Goal: Task Accomplishment & Management: Manage account settings

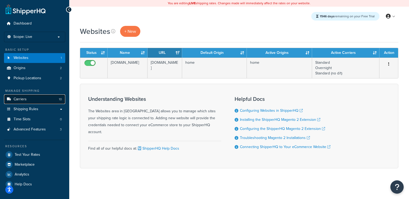
click at [32, 101] on link "Carriers 10" at bounding box center [34, 99] width 61 height 10
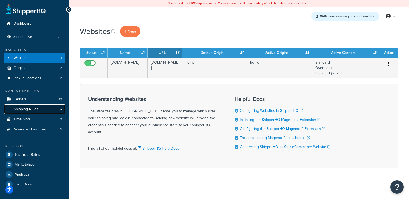
click at [32, 113] on link "Shipping Rules" at bounding box center [34, 109] width 61 height 10
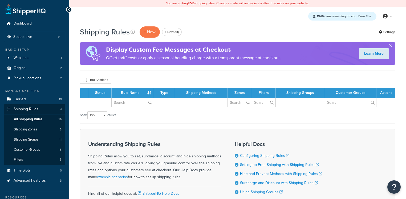
select select "100"
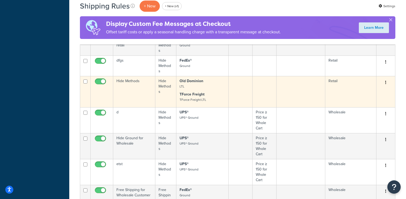
scroll to position [246, 0]
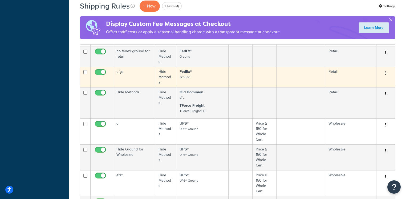
click at [147, 76] on td "dfgs" at bounding box center [134, 77] width 42 height 21
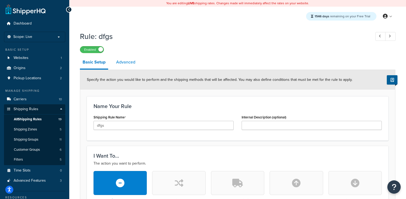
drag, startPoint x: 125, startPoint y: 62, endPoint x: 127, endPoint y: 65, distance: 3.5
click at [125, 62] on link "Advanced" at bounding box center [125, 62] width 25 height 13
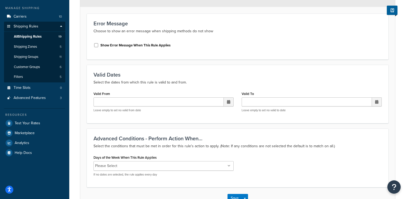
scroll to position [120, 0]
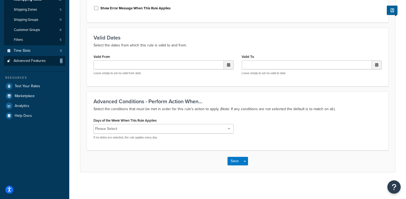
click at [38, 65] on ul "Dashboard Scope: Live Basic Setup Websites 1 Origins 2 Pickup Locations 2 Manag…" at bounding box center [34, 9] width 61 height 221
click at [39, 64] on link "Advanced Features 3" at bounding box center [34, 61] width 61 height 10
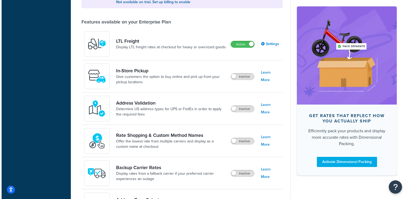
scroll to position [217, 0]
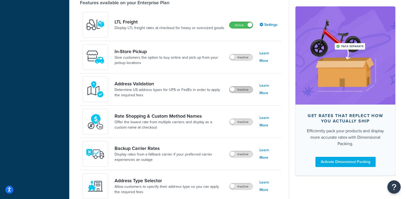
click at [240, 87] on label "Inactive" at bounding box center [240, 89] width 23 height 6
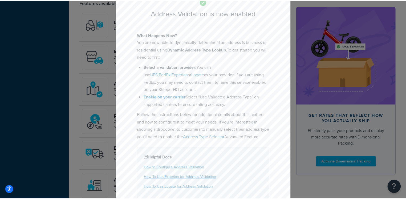
scroll to position [62, 0]
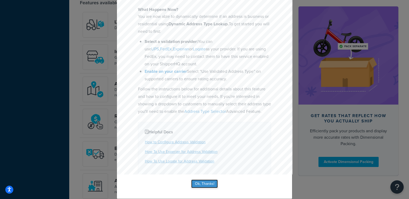
click at [202, 185] on button "Ok, Thanks!" at bounding box center [204, 183] width 27 height 9
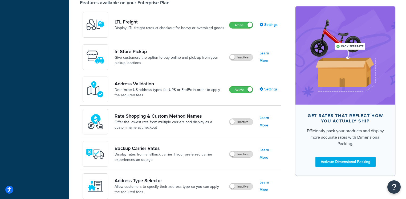
scroll to position [0, 0]
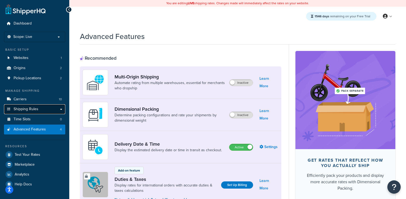
click at [41, 108] on link "Shipping Rules" at bounding box center [34, 109] width 61 height 10
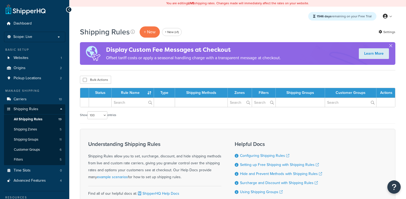
select select "100"
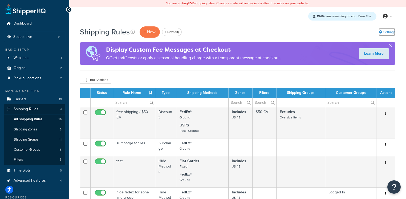
click at [388, 30] on link "Settings" at bounding box center [387, 31] width 17 height 7
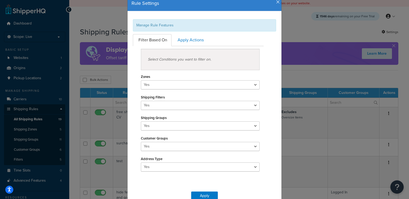
scroll to position [28, 0]
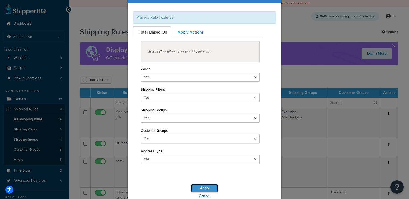
click at [199, 188] on button "Apply" at bounding box center [204, 188] width 27 height 9
click at [202, 187] on button "Apply" at bounding box center [204, 188] width 27 height 9
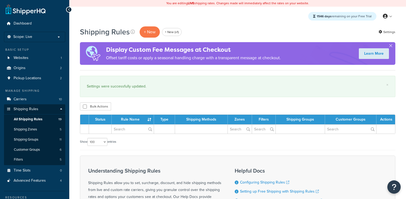
select select "100"
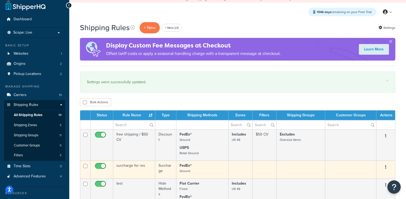
scroll to position [12, 0]
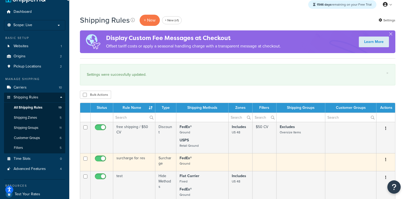
click at [130, 164] on td "surcharge for res" at bounding box center [134, 162] width 42 height 18
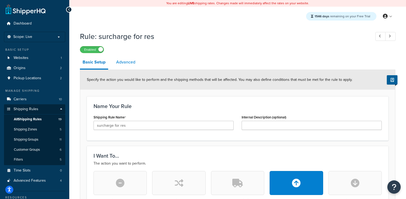
click at [131, 64] on link "Advanced" at bounding box center [125, 62] width 25 height 13
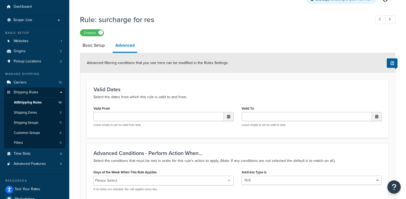
scroll to position [87, 0]
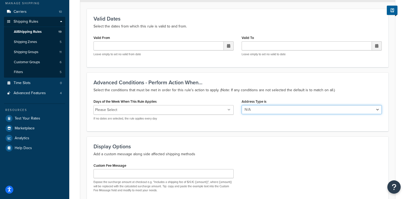
click at [257, 107] on select "N/A Business Residential" at bounding box center [312, 109] width 140 height 9
select select "residential"
click at [242, 105] on select "N/A Business Residential" at bounding box center [312, 109] width 140 height 9
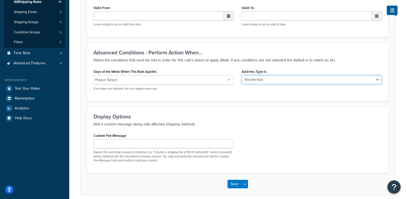
scroll to position [140, 0]
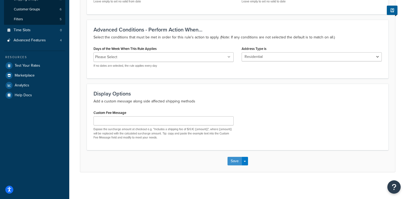
click at [233, 161] on button "Save" at bounding box center [235, 161] width 14 height 9
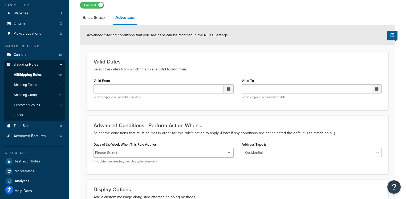
scroll to position [52, 0]
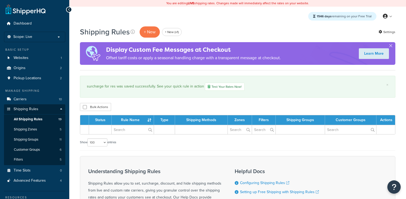
select select "100"
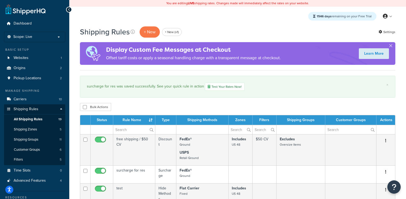
click at [387, 26] on div "Shipping Rules + New + New (v1) Settings" at bounding box center [237, 32] width 315 height 12
click at [387, 31] on link "Settings" at bounding box center [387, 31] width 17 height 7
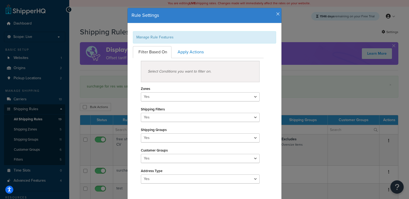
scroll to position [9, 0]
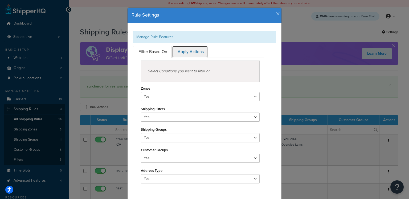
click at [185, 53] on link "Apply Actions" at bounding box center [190, 52] width 36 height 12
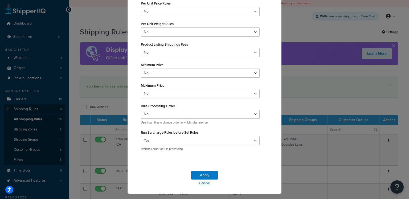
scroll to position [94, 0]
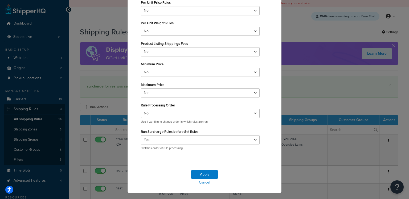
click at [305, 34] on div "Rule Settings Manage Rule Features Filter Based On Apply Actions Select Conditi…" at bounding box center [204, 99] width 409 height 199
click at [205, 176] on button "Apply" at bounding box center [204, 174] width 27 height 9
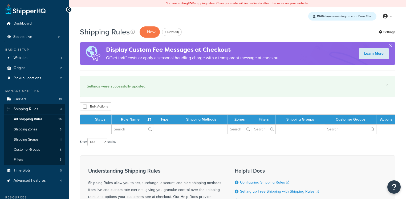
select select "100"
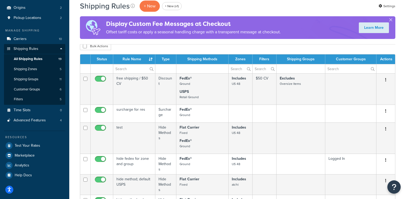
scroll to position [100, 0]
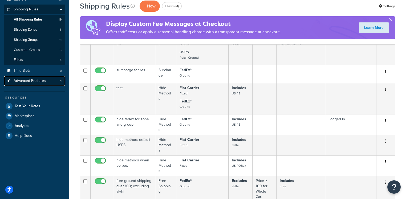
click at [31, 79] on span "Advanced Features" at bounding box center [30, 81] width 32 height 5
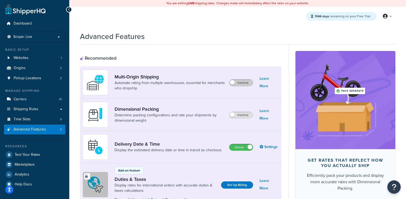
click at [245, 82] on label "Inactive" at bounding box center [240, 82] width 23 height 6
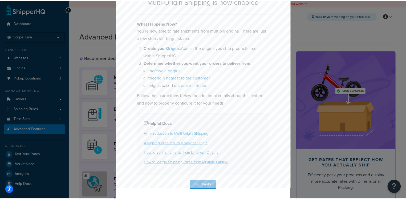
scroll to position [42, 0]
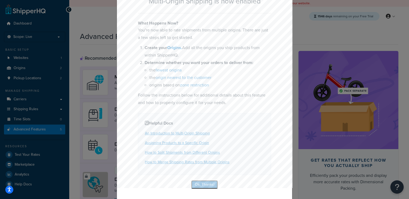
click at [205, 186] on button "Ok, Thanks!" at bounding box center [204, 184] width 27 height 9
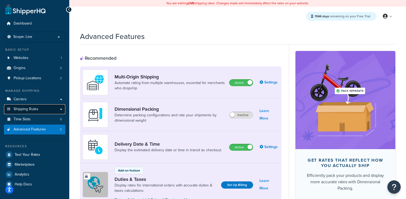
click at [41, 110] on link "Shipping Rules" at bounding box center [34, 109] width 61 height 10
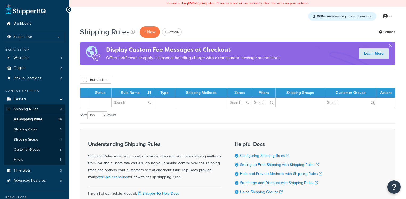
select select "100"
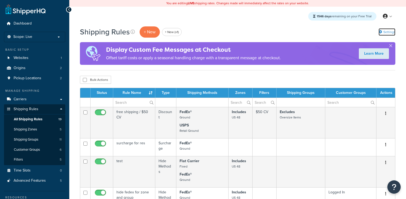
click at [388, 32] on link "Settings" at bounding box center [387, 31] width 17 height 7
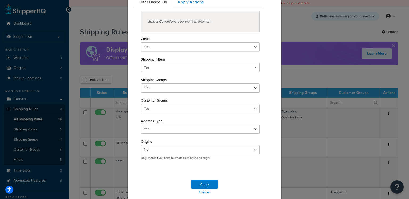
scroll to position [61, 0]
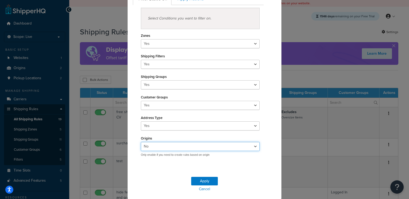
click at [158, 145] on select "Yes No" at bounding box center [200, 146] width 119 height 9
select select "true"
click at [141, 142] on select "Yes No" at bounding box center [200, 146] width 119 height 9
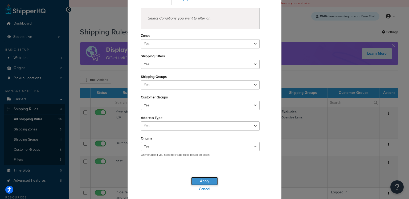
click at [204, 183] on button "Apply" at bounding box center [204, 181] width 27 height 9
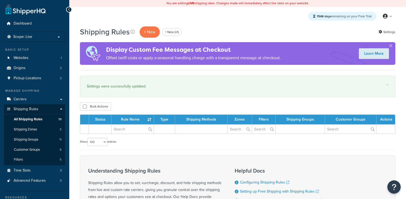
select select "100"
click at [206, 183] on div "Understanding Shipping Rules Shipping Rules allow you to set, surcharge, discou…" at bounding box center [154, 187] width 133 height 39
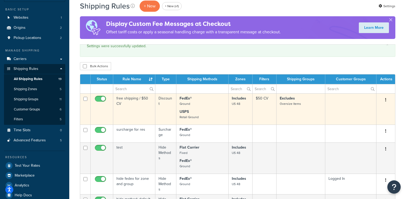
scroll to position [44, 0]
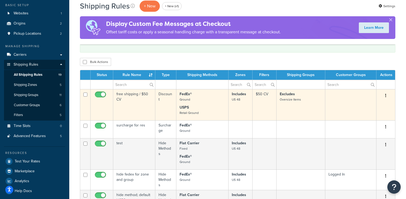
click at [139, 109] on td "free shipping / $50 CV" at bounding box center [134, 104] width 42 height 31
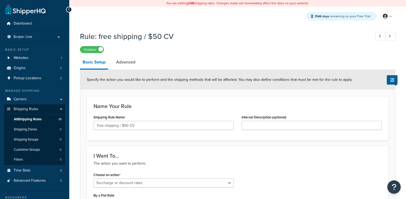
select select "SURCHARGE"
select select "CART"
click at [129, 64] on link "Advanced" at bounding box center [125, 62] width 25 height 13
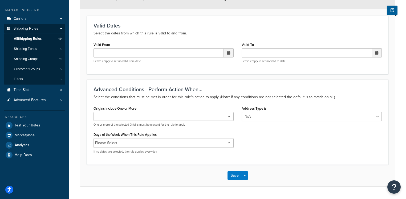
scroll to position [95, 0]
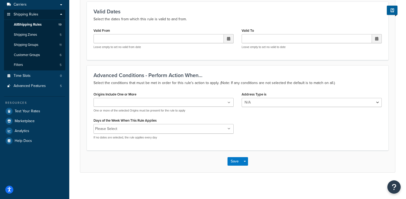
click at [147, 104] on ul at bounding box center [164, 102] width 140 height 9
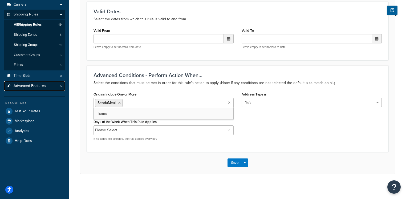
click at [38, 87] on span "Advanced Features" at bounding box center [30, 86] width 32 height 5
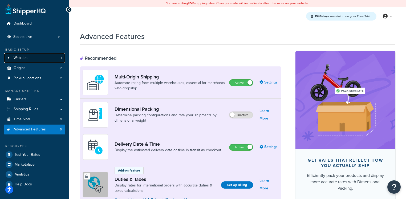
click at [42, 56] on link "Websites 1" at bounding box center [34, 58] width 61 height 10
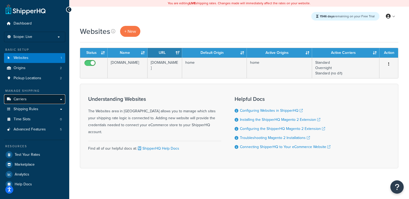
click at [34, 101] on link "Carriers" at bounding box center [34, 99] width 61 height 10
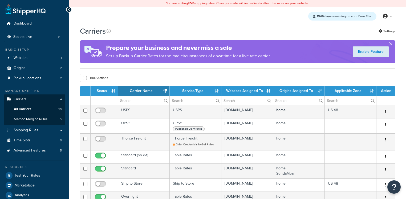
select select "15"
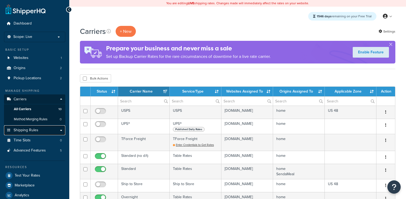
click at [32, 129] on span "Shipping Rules" at bounding box center [26, 130] width 25 height 5
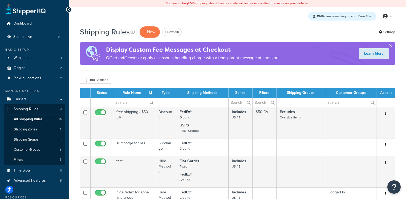
select select "100"
click at [147, 34] on p "+ New" at bounding box center [150, 31] width 20 height 11
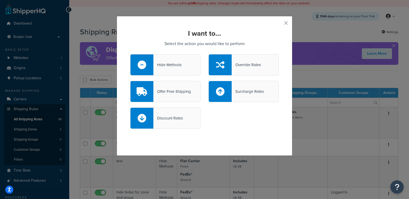
click at [236, 98] on div "Surcharge Rates" at bounding box center [244, 91] width 70 height 21
click at [0, 0] on input "Surcharge Rates" at bounding box center [0, 0] width 0 height 0
select select "CART"
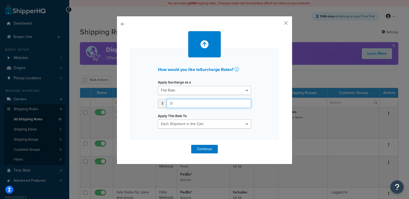
drag, startPoint x: 177, startPoint y: 106, endPoint x: 166, endPoint y: 105, distance: 11.5
click at [167, 105] on input "0" at bounding box center [209, 103] width 84 height 9
type input "50"
click at [198, 148] on button "Continue" at bounding box center [204, 149] width 27 height 9
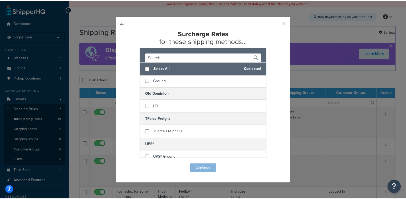
scroll to position [183, 0]
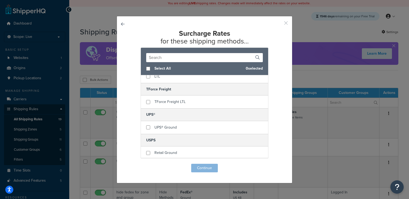
drag, startPoint x: 285, startPoint y: 23, endPoint x: 273, endPoint y: 27, distance: 13.3
click at [279, 24] on button "button" at bounding box center [278, 24] width 1 height 1
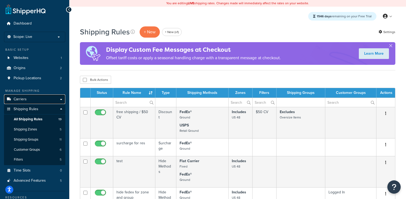
click at [31, 100] on link "Carriers" at bounding box center [34, 99] width 61 height 10
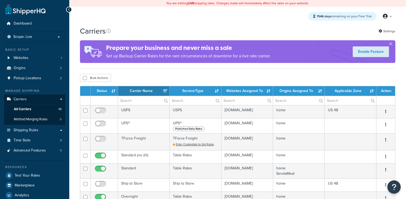
select select "15"
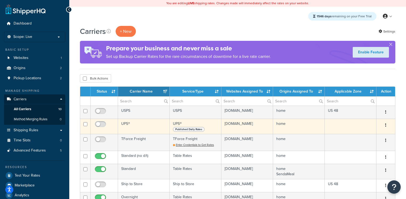
click at [152, 126] on td "UPS®" at bounding box center [144, 126] width 52 height 15
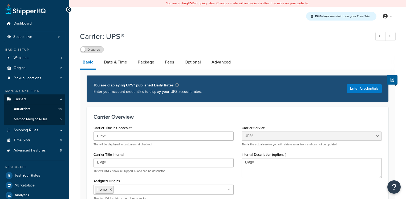
select select "ups"
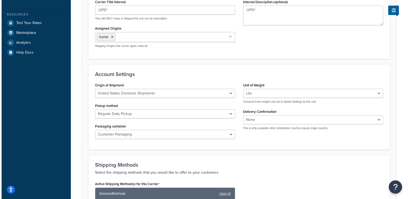
scroll to position [294, 0]
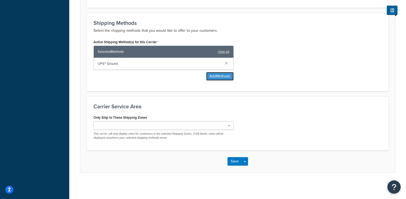
click at [223, 75] on button "Add Methods" at bounding box center [219, 76] width 27 height 9
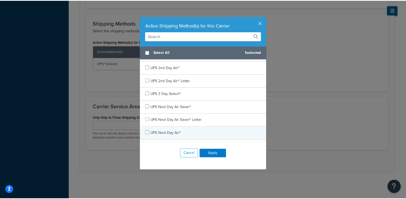
scroll to position [28, 0]
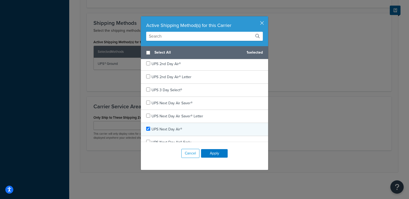
checkbox input "true"
click at [161, 126] on span "UPS Next Day Air®" at bounding box center [167, 129] width 31 height 6
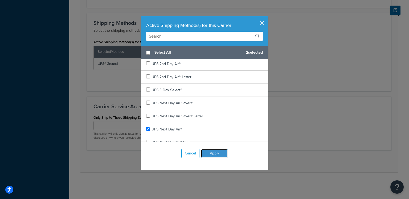
click at [217, 151] on button "Apply" at bounding box center [214, 153] width 27 height 9
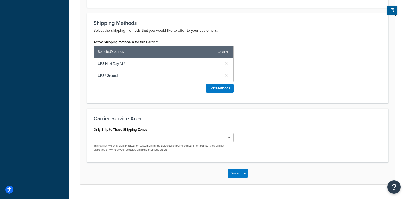
click at [233, 178] on div "Save Save Dropdown Save and Edit" at bounding box center [237, 173] width 315 height 22
click at [233, 177] on button "Save" at bounding box center [235, 173] width 14 height 9
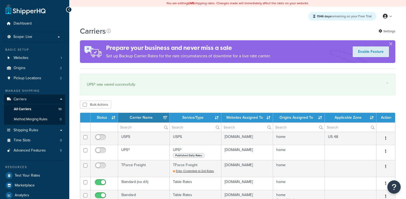
select select "15"
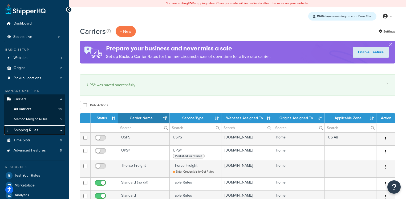
click at [41, 131] on link "Shipping Rules" at bounding box center [34, 130] width 61 height 10
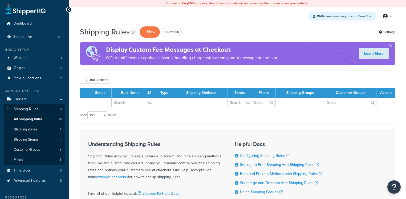
select select "100"
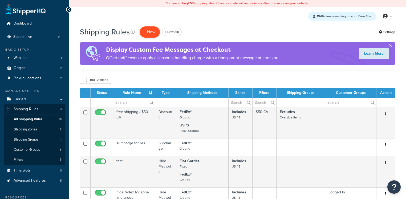
click at [145, 35] on p "+ New" at bounding box center [150, 31] width 20 height 11
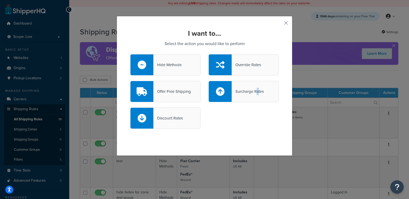
click at [256, 88] on div "Surcharge Rates" at bounding box center [248, 91] width 32 height 7
click at [253, 90] on div "Surcharge Rates" at bounding box center [248, 91] width 32 height 7
click at [0, 0] on input "Surcharge Rates" at bounding box center [0, 0] width 0 height 0
select select "CART"
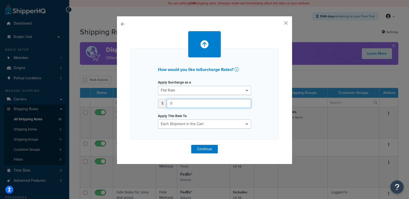
click at [174, 101] on input "0" at bounding box center [209, 103] width 84 height 9
type input "50"
click at [199, 147] on button "Continue" at bounding box center [204, 149] width 27 height 9
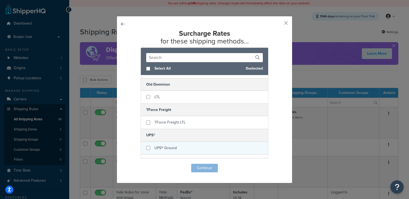
scroll to position [196, 0]
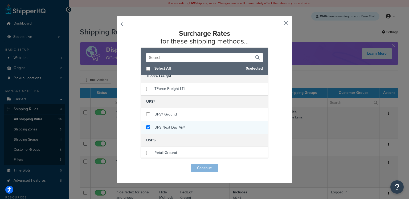
checkbox input "true"
click at [172, 125] on span "UPS Next Day Air®" at bounding box center [170, 127] width 31 height 6
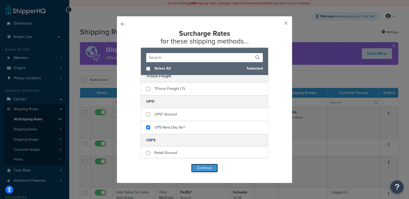
click at [199, 170] on button "Continue" at bounding box center [204, 168] width 27 height 9
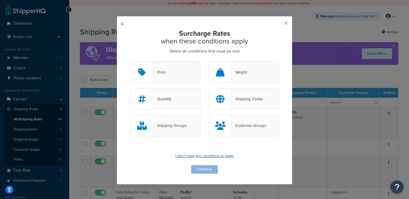
click at [205, 155] on p "I don't have any conditions to apply" at bounding box center [204, 155] width 149 height 7
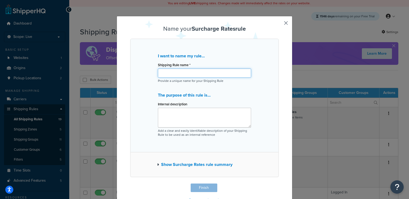
click at [179, 70] on input "Shipping Rule name *" at bounding box center [204, 72] width 93 height 9
type input "$50 Saturday Surcharge"
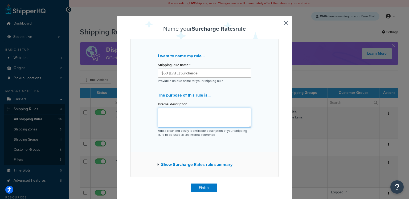
click at [185, 119] on textarea "Internal description" at bounding box center [204, 118] width 93 height 20
type textarea "Apply Surcharge of $50 to Saturday Delivery"
click at [200, 165] on button "Show Surcharge Rates rule summary" at bounding box center [194, 164] width 75 height 7
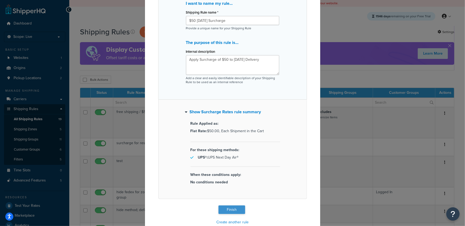
scroll to position [53, 0]
click at [229, 198] on button "Finish" at bounding box center [231, 209] width 27 height 9
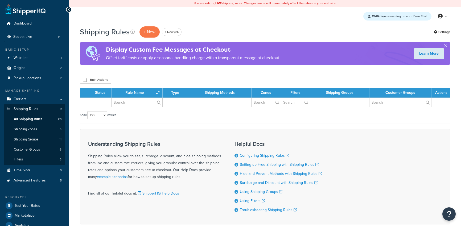
select select "100"
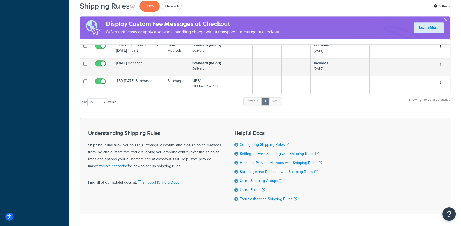
scroll to position [461, 0]
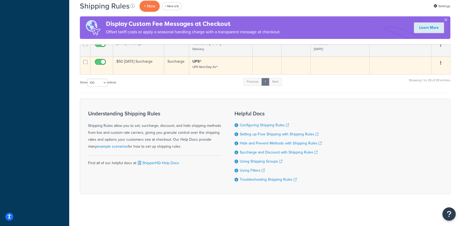
click at [150, 65] on td "$50 [DATE] Surcharge" at bounding box center [138, 65] width 51 height 18
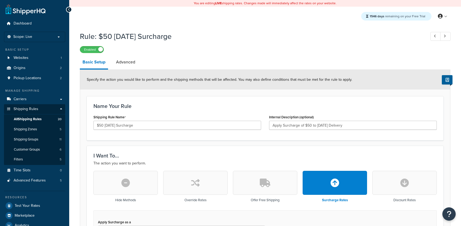
select select "CART"
click at [128, 64] on link "Advanced" at bounding box center [125, 62] width 25 height 13
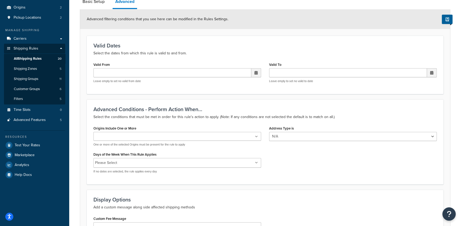
scroll to position [64, 0]
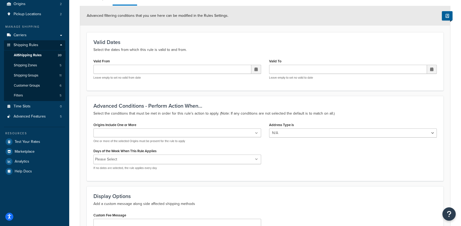
click at [134, 157] on input "Days of the Week When This Rule Applies" at bounding box center [142, 159] width 47 height 6
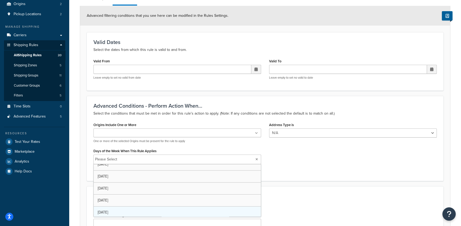
scroll to position [18, 0]
click at [85, 164] on form "Advanced filtering conditions that you see here can be modified in the Rules Se…" at bounding box center [265, 140] width 370 height 269
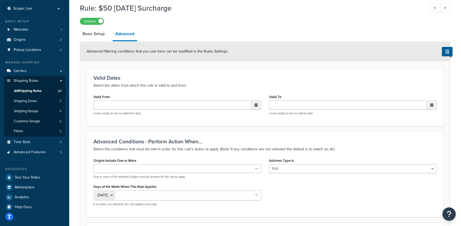
scroll to position [0, 0]
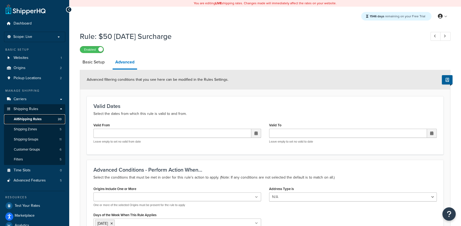
click at [34, 119] on span "All Shipping Rules" at bounding box center [28, 119] width 28 height 5
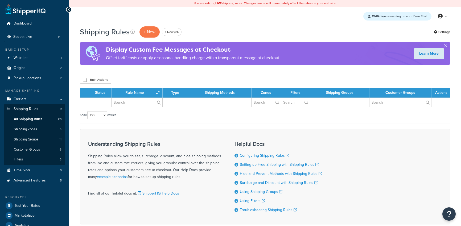
select select "100"
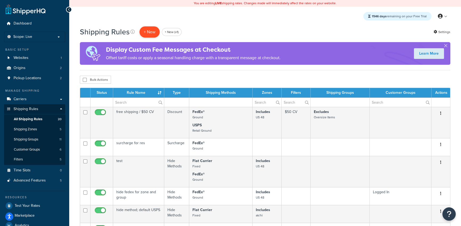
click at [155, 33] on p "+ New" at bounding box center [150, 31] width 20 height 11
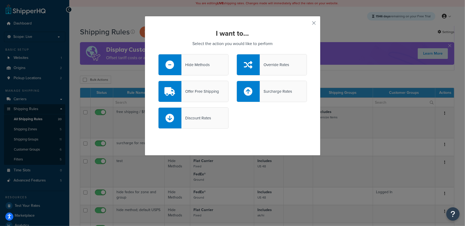
click at [197, 121] on div "Discount Rates" at bounding box center [196, 117] width 30 height 7
click at [0, 0] on input "Discount Rates" at bounding box center [0, 0] width 0 height 0
select select "CART"
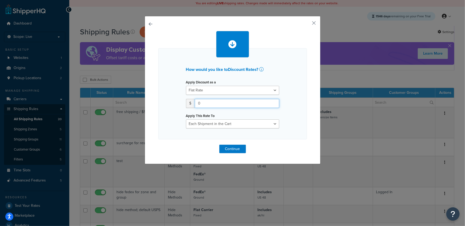
drag, startPoint x: 193, startPoint y: 100, endPoint x: 189, endPoint y: 100, distance: 3.7
click at [189, 100] on div "$ 0" at bounding box center [232, 103] width 93 height 9
type input "50"
click at [226, 149] on button "Continue" at bounding box center [232, 149] width 27 height 9
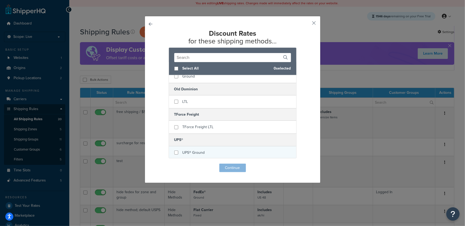
scroll to position [197, 0]
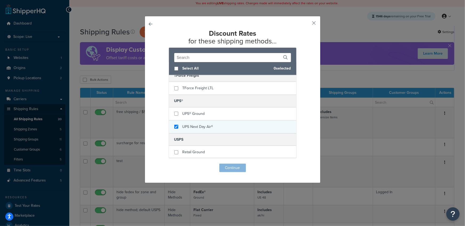
checkbox input "true"
click at [198, 124] on span "UPS Next Day Air®" at bounding box center [197, 127] width 31 height 6
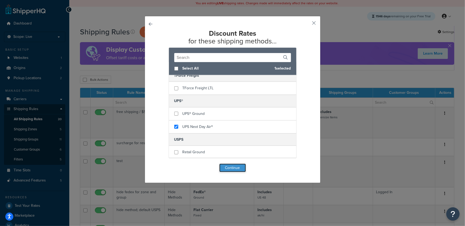
click at [234, 169] on button "Continue" at bounding box center [232, 168] width 27 height 9
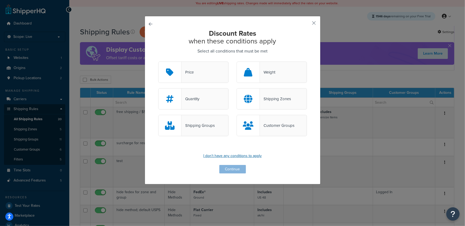
click at [223, 156] on p "I don't have any conditions to apply" at bounding box center [232, 155] width 149 height 7
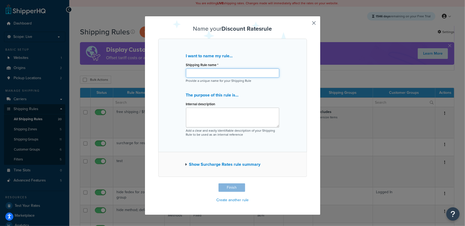
click at [212, 72] on input "Shipping Rule name *" at bounding box center [232, 72] width 93 height 9
type input "$50 [DATE] Discount"
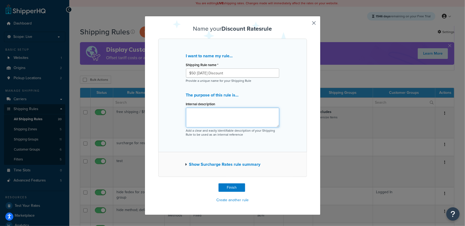
click at [200, 116] on textarea "Internal description" at bounding box center [232, 118] width 93 height 20
type textarea "D"
type textarea "$50 discount for Saturday delivery"
click at [239, 165] on button "Show Surcharge Rates rule summary" at bounding box center [222, 164] width 75 height 7
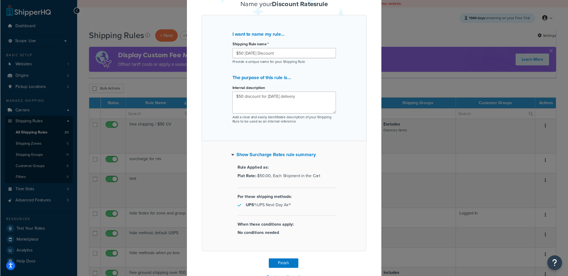
scroll to position [14, 0]
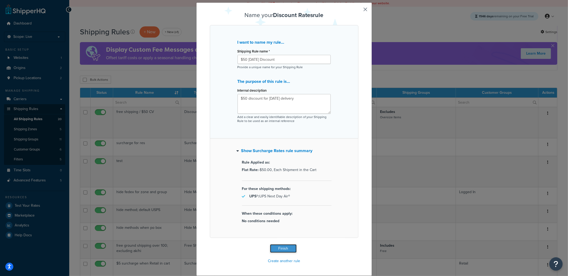
click at [278, 226] on button "Finish" at bounding box center [283, 248] width 27 height 9
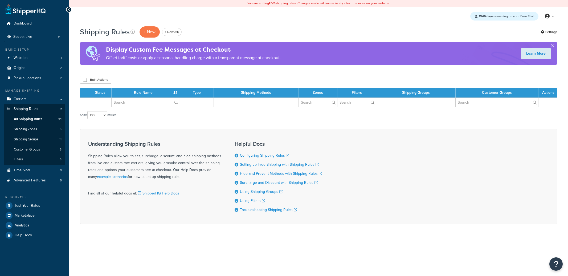
select select "100"
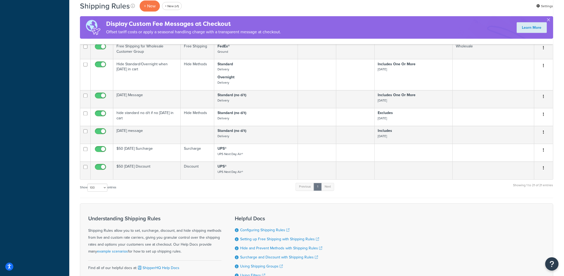
scroll to position [420, 0]
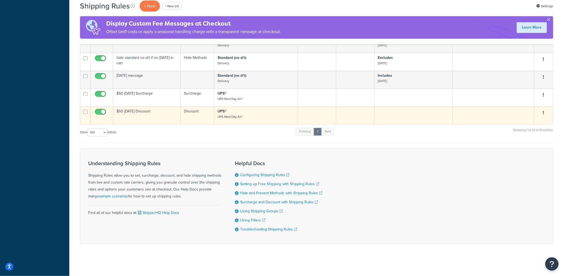
click at [152, 116] on td "$50 [DATE] Discount" at bounding box center [146, 116] width 67 height 18
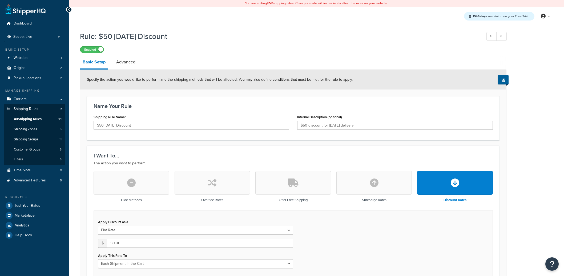
select select "CART"
click at [132, 62] on link "Advanced" at bounding box center [125, 62] width 25 height 13
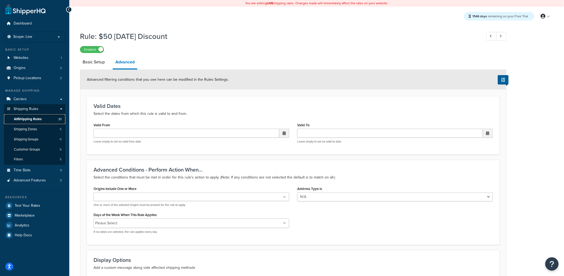
click at [42, 119] on span "All Shipping Rules" at bounding box center [28, 119] width 28 height 5
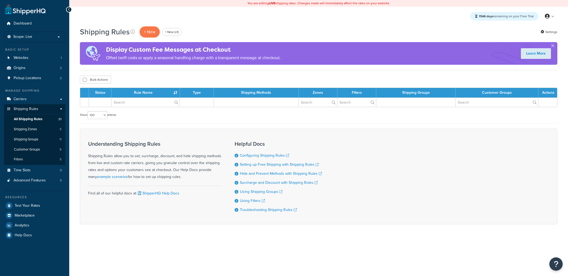
select select "100"
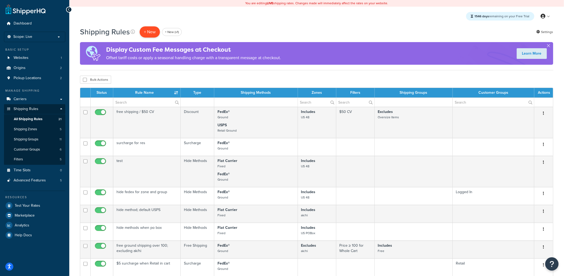
click at [148, 35] on p "+ New" at bounding box center [150, 31] width 20 height 11
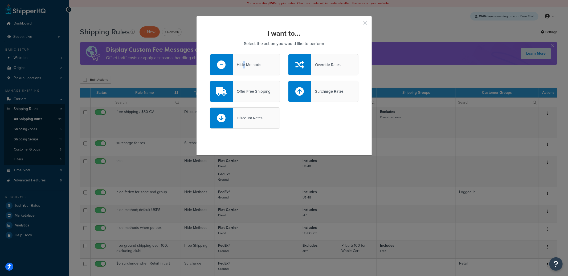
click at [242, 63] on div "Hide Methods" at bounding box center [247, 64] width 28 height 7
click at [240, 66] on div "Hide Methods" at bounding box center [247, 64] width 28 height 7
click at [0, 0] on input "Hide Methods" at bounding box center [0, 0] width 0 height 0
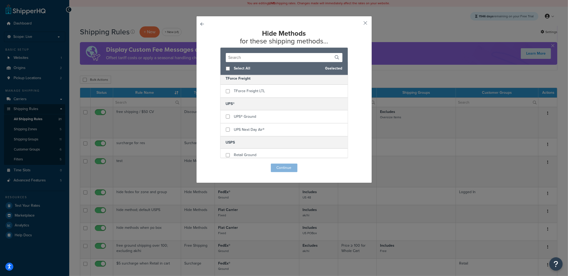
scroll to position [198, 0]
checkbox input "true"
click at [248, 127] on span "UPS Next Day Air®" at bounding box center [249, 126] width 31 height 6
click at [276, 170] on button "Continue" at bounding box center [284, 168] width 27 height 9
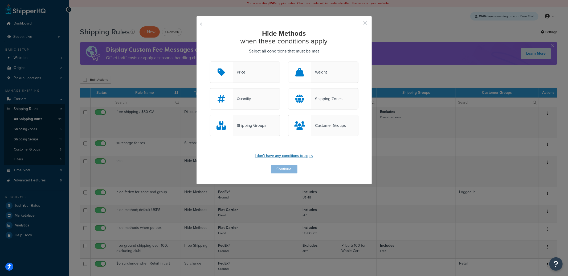
click at [307, 155] on p "I don't have any conditions to apply" at bounding box center [284, 155] width 149 height 7
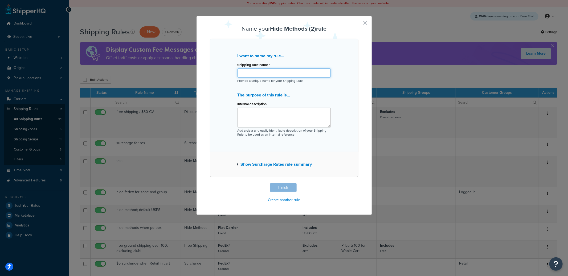
click at [254, 77] on input "Shipping Rule name *" at bounding box center [284, 72] width 93 height 9
type input "Hide Next Day for"
click at [359, 183] on button "button" at bounding box center [357, 183] width 1 height 1
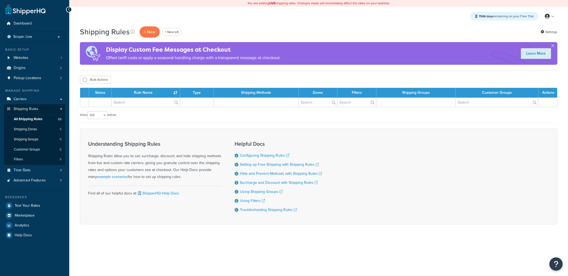
select select "100"
click at [26, 99] on span "Carriers" at bounding box center [20, 99] width 13 height 5
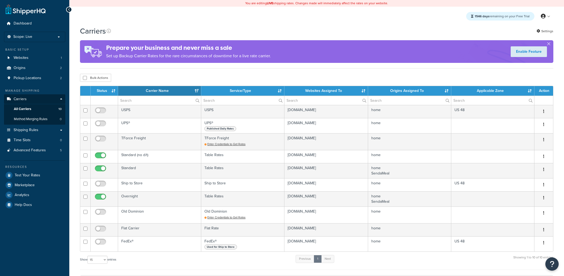
select select "15"
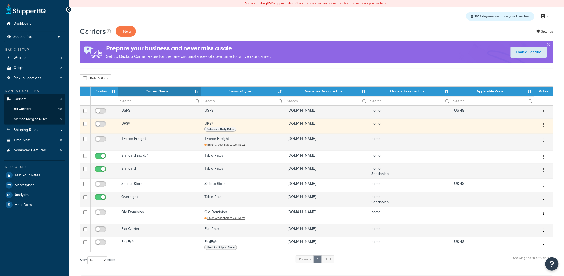
click at [134, 127] on td "UPS®" at bounding box center [159, 126] width 83 height 15
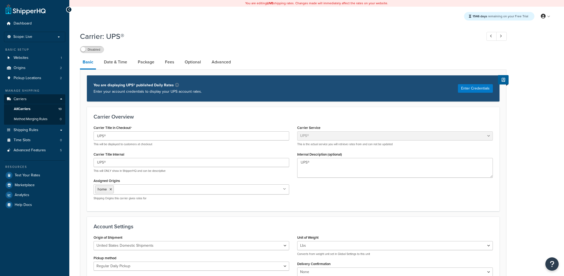
select select "ups"
click at [30, 130] on span "Shipping Rules" at bounding box center [26, 130] width 25 height 5
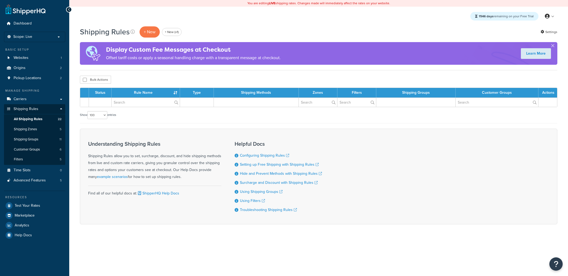
select select "100"
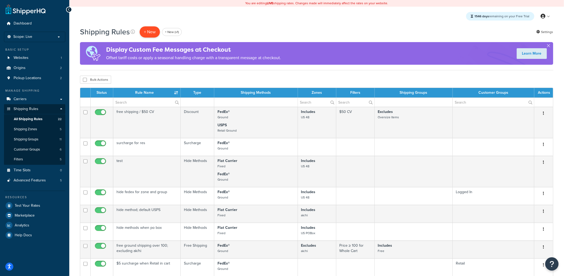
click at [153, 33] on p "+ New" at bounding box center [150, 31] width 20 height 11
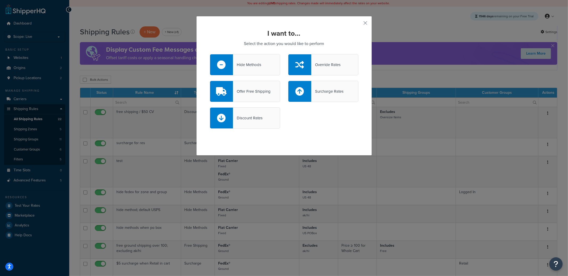
click at [238, 61] on div "Hide Methods" at bounding box center [247, 64] width 28 height 7
click at [0, 0] on input "Hide Methods" at bounding box center [0, 0] width 0 height 0
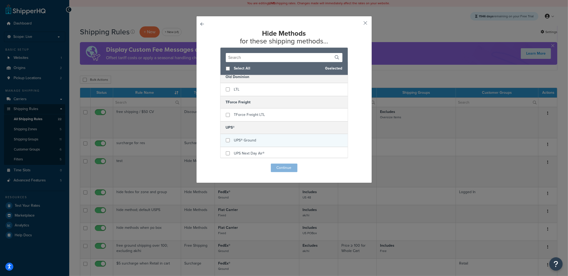
scroll to position [177, 0]
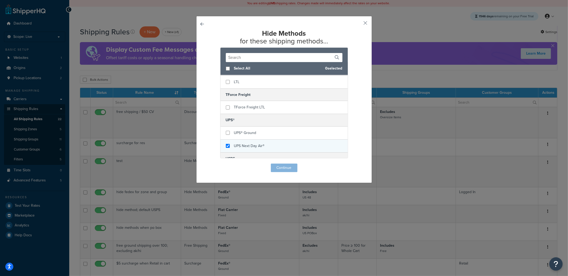
checkbox input "true"
click at [245, 146] on span "UPS Next Day Air®" at bounding box center [249, 146] width 31 height 6
click at [281, 170] on button "Continue" at bounding box center [284, 168] width 27 height 9
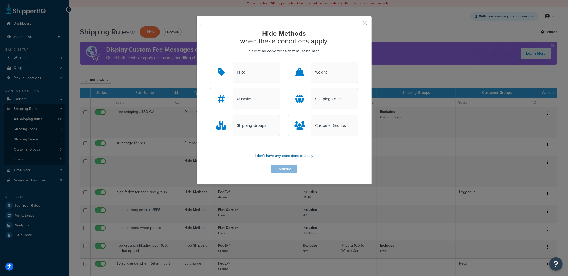
click at [284, 155] on p "I don't have any conditions to apply" at bounding box center [284, 155] width 149 height 7
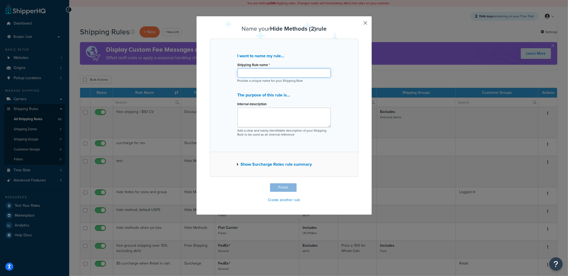
click at [254, 75] on input "Shipping Rule name *" at bounding box center [284, 72] width 93 height 9
type input "Hide Next Day for [DATE]"
click at [250, 110] on textarea "Internal description" at bounding box center [284, 118] width 93 height 20
type textarea "Hiding Next Day Air for [DATE] Delivery"
click at [255, 167] on button "Show Surcharge Rates rule summary" at bounding box center [274, 164] width 75 height 7
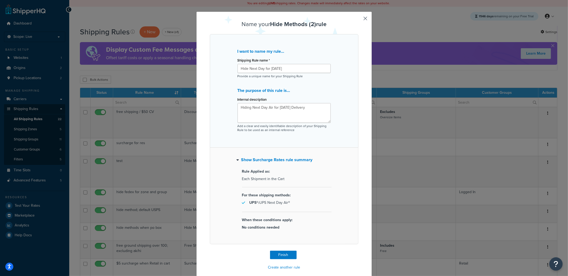
scroll to position [11, 0]
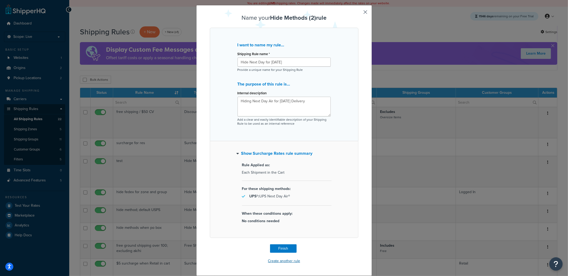
click at [284, 262] on button "Create another rule" at bounding box center [283, 261] width 35 height 8
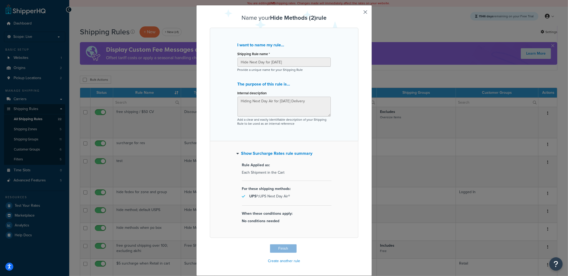
scroll to position [0, 0]
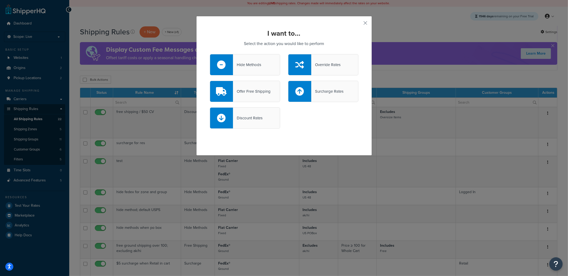
click at [239, 98] on div "Offer Free Shipping" at bounding box center [245, 91] width 70 height 21
click at [0, 0] on input "Offer Free Shipping" at bounding box center [0, 0] width 0 height 0
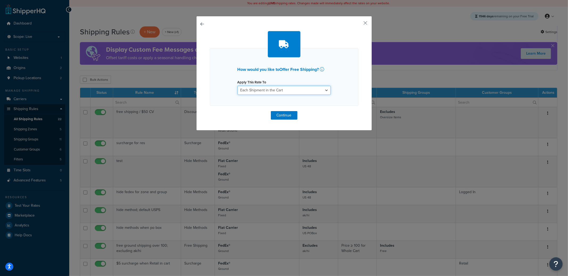
click at [254, 91] on select "Each Shipment in the Cart Each Origin in the Cart Each Shipping Group in the Ca…" at bounding box center [284, 90] width 93 height 9
select select "SHIPPING_GROUP"
click at [238, 86] on select "Each Shipment in the Cart Each Origin in the Cart Each Shipping Group in the Ca…" at bounding box center [284, 90] width 93 height 9
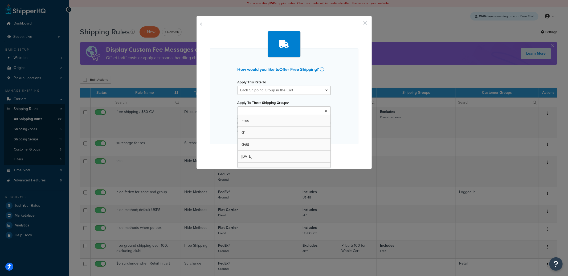
click at [271, 115] on ul at bounding box center [284, 110] width 93 height 9
click at [204, 115] on div "How would you like to Offer Free Shipping ? Apply This Rate To Each Shipment in…" at bounding box center [284, 92] width 176 height 153
click at [257, 112] on input "Apply To These Shipping Groups" at bounding box center [262, 111] width 47 height 6
click at [200, 131] on div "How would you like to Offer Free Shipping ? Apply This Rate To Each Shipment in…" at bounding box center [284, 92] width 176 height 153
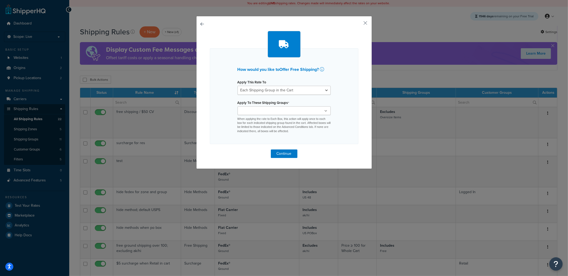
click at [272, 110] on input "Apply To These Shipping Groups" at bounding box center [262, 111] width 47 height 6
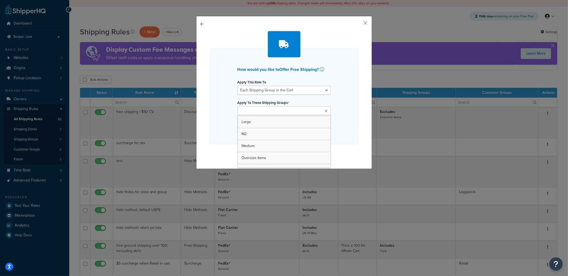
scroll to position [0, 0]
click at [229, 125] on div "How would you like to Offer Free Shipping ? Apply This Rate To Each Shipment in…" at bounding box center [284, 96] width 149 height 97
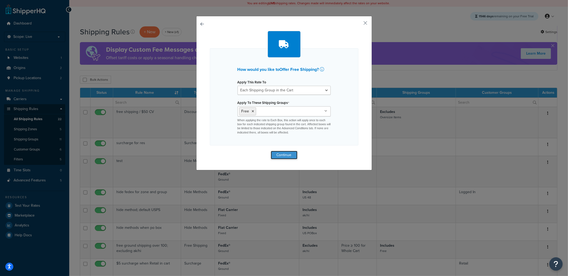
click at [283, 155] on button "Continue" at bounding box center [284, 155] width 27 height 9
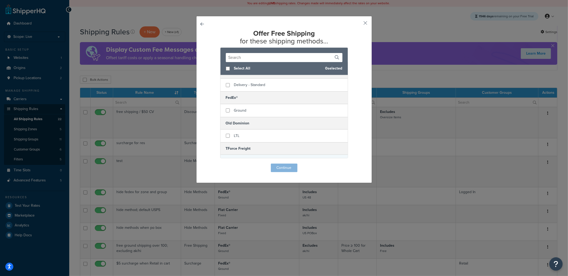
scroll to position [190, 0]
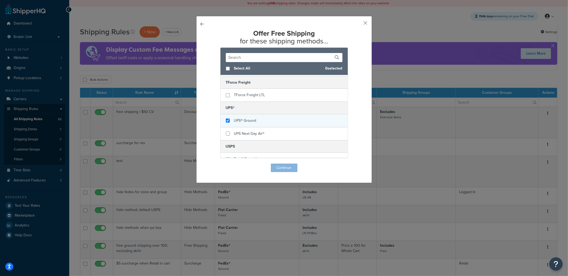
checkbox input "true"
click at [243, 120] on span "UPS® Ground" at bounding box center [245, 121] width 22 height 6
click at [273, 167] on button "Continue" at bounding box center [284, 168] width 27 height 9
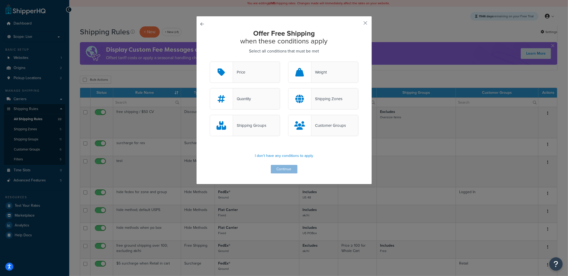
click at [243, 75] on div "Price" at bounding box center [239, 71] width 12 height 7
click at [0, 0] on input "Price" at bounding box center [0, 0] width 0 height 0
drag, startPoint x: 309, startPoint y: 98, endPoint x: 282, endPoint y: 110, distance: 29.1
click at [308, 99] on div at bounding box center [300, 98] width 23 height 21
click at [0, 0] on input "Shipping Zones" at bounding box center [0, 0] width 0 height 0
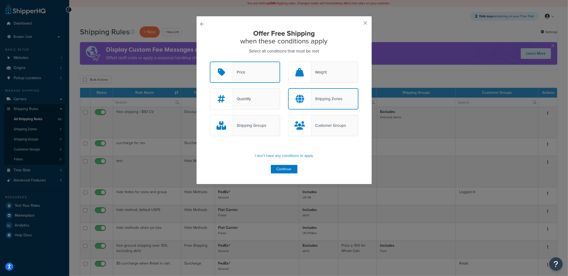
drag, startPoint x: 255, startPoint y: 127, endPoint x: 259, endPoint y: 130, distance: 4.9
click at [255, 127] on div "Shipping Groups" at bounding box center [249, 125] width 33 height 7
click at [0, 0] on input "Shipping Groups" at bounding box center [0, 0] width 0 height 0
click at [285, 170] on button "Continue" at bounding box center [284, 169] width 27 height 9
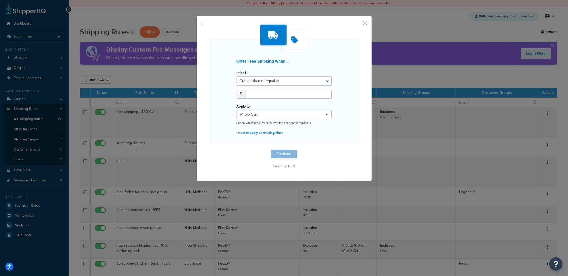
click at [210, 150] on button "button" at bounding box center [210, 150] width 0 height 0
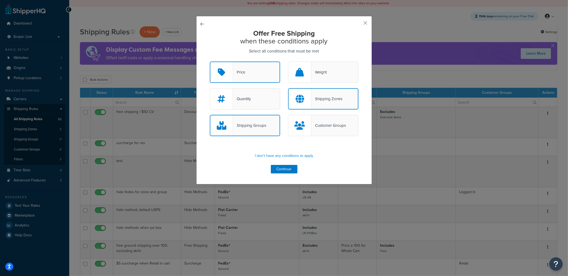
drag, startPoint x: 302, startPoint y: 99, endPoint x: 278, endPoint y: 111, distance: 27.2
click at [301, 99] on div at bounding box center [300, 99] width 23 height 20
click at [0, 0] on input "Shipping Zones" at bounding box center [0, 0] width 0 height 0
drag, startPoint x: 264, startPoint y: 124, endPoint x: 258, endPoint y: 101, distance: 23.7
click at [264, 124] on div "Shipping Groups" at bounding box center [245, 125] width 70 height 21
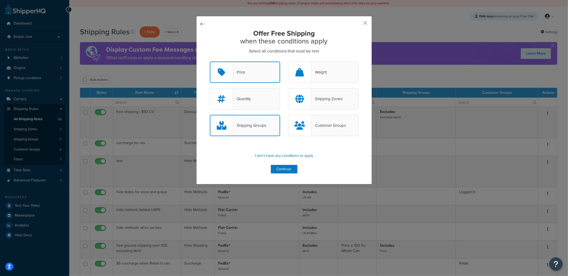
click at [0, 0] on input "Shipping Groups" at bounding box center [0, 0] width 0 height 0
click at [255, 73] on div "Price" at bounding box center [245, 72] width 70 height 21
click at [0, 0] on input "Price" at bounding box center [0, 0] width 0 height 0
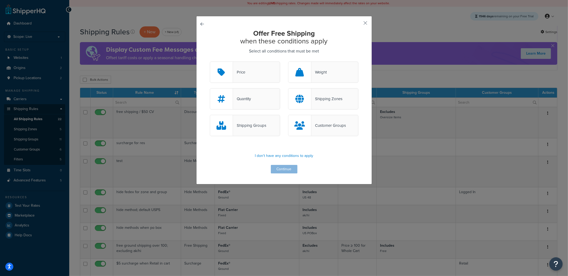
click at [269, 127] on div "Shipping Groups" at bounding box center [245, 125] width 70 height 21
click at [0, 0] on input "Shipping Groups" at bounding box center [0, 0] width 0 height 0
click at [308, 104] on div at bounding box center [300, 98] width 23 height 21
click at [0, 0] on input "Shipping Zones" at bounding box center [0, 0] width 0 height 0
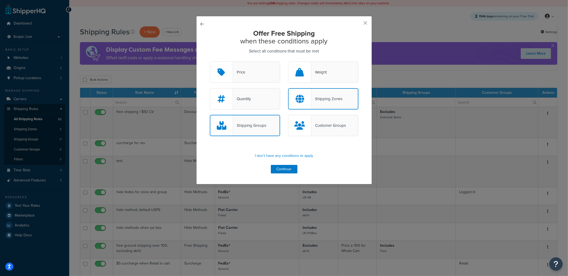
click at [247, 67] on div "Price" at bounding box center [245, 72] width 70 height 21
click at [0, 0] on input "Price" at bounding box center [0, 0] width 0 height 0
click at [281, 168] on button "Continue" at bounding box center [284, 169] width 27 height 9
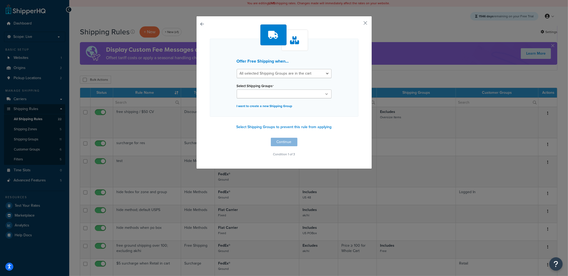
click at [266, 92] on input "Select Shipping Groups" at bounding box center [261, 94] width 47 height 6
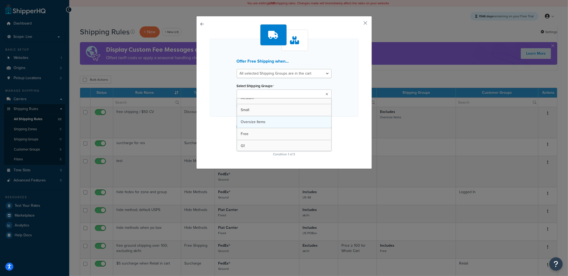
scroll to position [19, 0]
click at [222, 123] on div "Offer Free Shipping when... All selected Shipping Groups are in the cart Any se…" at bounding box center [284, 91] width 149 height 135
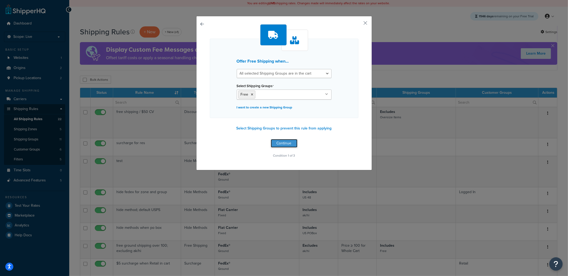
click at [280, 144] on button "Continue" at bounding box center [284, 143] width 27 height 9
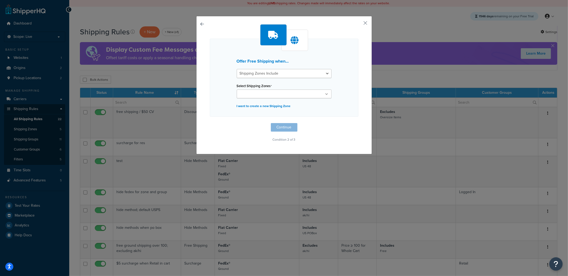
click at [258, 90] on ul at bounding box center [284, 94] width 95 height 9
click at [217, 115] on div "Offer Free Shipping when... Shipping Zones Include Shipping Zones Do Not Includ…" at bounding box center [284, 78] width 149 height 78
click at [245, 103] on p "I want to create a new Shipping Zone" at bounding box center [284, 105] width 95 height 7
click at [247, 80] on input "Name" at bounding box center [284, 80] width 95 height 9
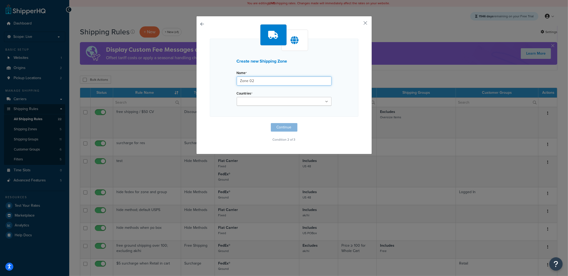
type input "Zone 02"
click at [251, 96] on div "Countries [GEOGRAPHIC_DATA] [GEOGRAPHIC_DATA] [GEOGRAPHIC_DATA] [GEOGRAPHIC_DAT…" at bounding box center [284, 98] width 95 height 16
click at [253, 101] on input "Countries" at bounding box center [261, 102] width 47 height 6
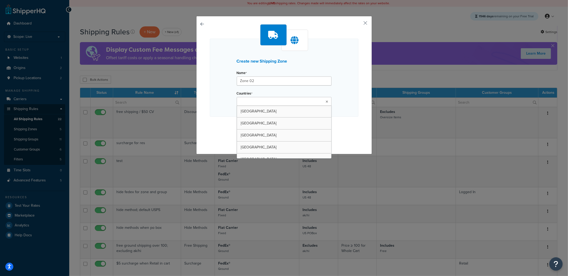
drag, startPoint x: 219, startPoint y: 116, endPoint x: 226, endPoint y: 116, distance: 7.2
click at [219, 116] on div "Create new Shipping Zone Name Zone 02 Countries [GEOGRAPHIC_DATA] [GEOGRAPHIC_D…" at bounding box center [284, 83] width 149 height 119
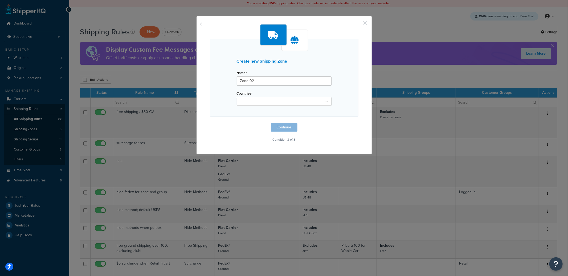
click at [258, 103] on input "Countries" at bounding box center [261, 102] width 47 height 6
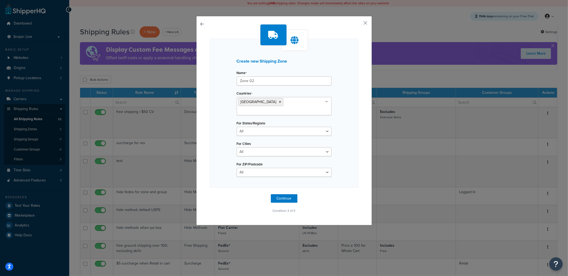
drag, startPoint x: 203, startPoint y: 141, endPoint x: 224, endPoint y: 147, distance: 22.1
click at [203, 141] on div "Create new Shipping Zone Name Zone 02 Countries [GEOGRAPHIC_DATA] [GEOGRAPHIC_D…" at bounding box center [284, 120] width 176 height 209
click at [255, 127] on select "All Including Excluding" at bounding box center [284, 131] width 95 height 9
click at [286, 194] on button "Continue" at bounding box center [284, 198] width 27 height 9
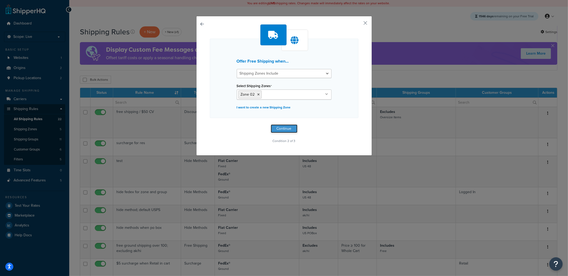
click at [279, 127] on button "Continue" at bounding box center [284, 128] width 27 height 9
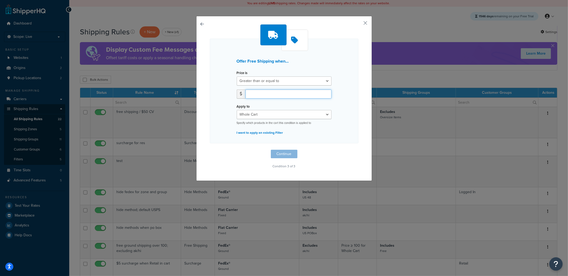
click at [261, 91] on input "number" at bounding box center [289, 94] width 86 height 9
type input "100"
click at [282, 155] on button "Continue" at bounding box center [284, 154] width 27 height 9
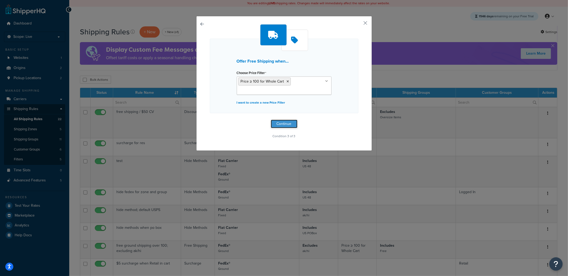
click at [281, 125] on button "Continue" at bounding box center [284, 124] width 27 height 9
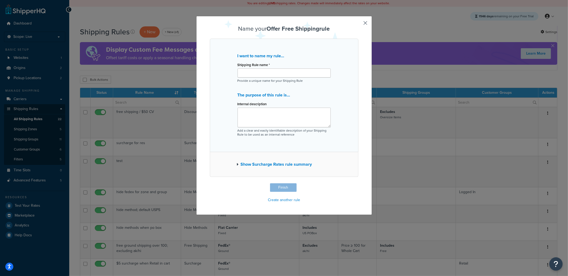
click at [271, 165] on button "Show Surcharge Rates rule summary" at bounding box center [274, 164] width 75 height 7
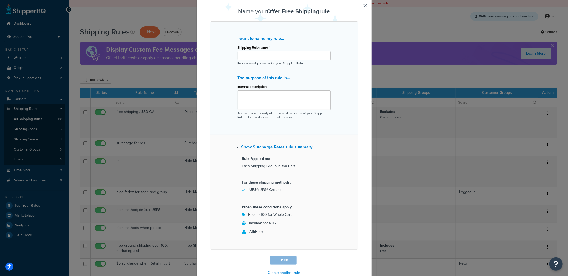
scroll to position [0, 0]
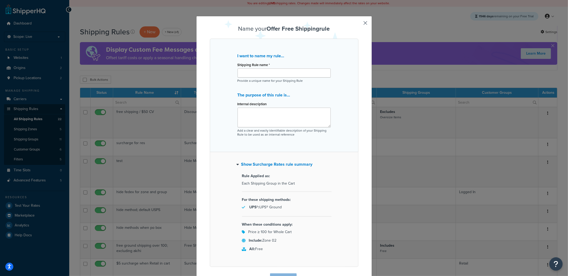
click at [359, 273] on button "button" at bounding box center [357, 273] width 1 height 1
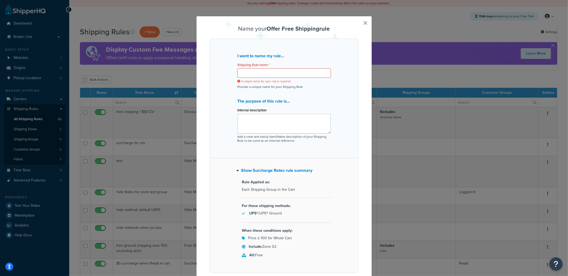
click at [264, 72] on input "Shipping Rule name *" at bounding box center [284, 72] width 93 height 9
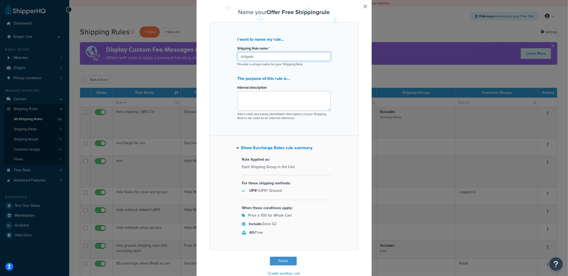
scroll to position [29, 0]
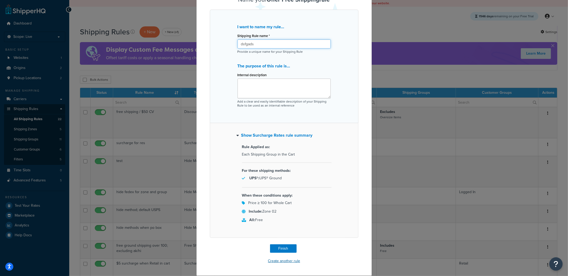
type input "dsfgads"
click at [283, 261] on button "Create another rule" at bounding box center [283, 261] width 35 height 8
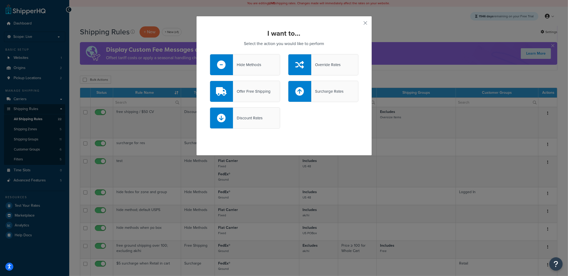
scroll to position [0, 0]
click at [257, 93] on div "Offer Free Shipping" at bounding box center [252, 91] width 38 height 7
click at [0, 0] on input "Offer Free Shipping" at bounding box center [0, 0] width 0 height 0
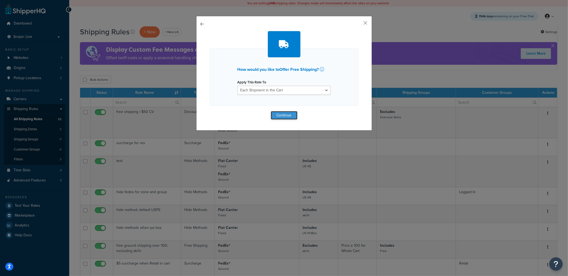
click at [279, 116] on button "Continue" at bounding box center [284, 115] width 27 height 9
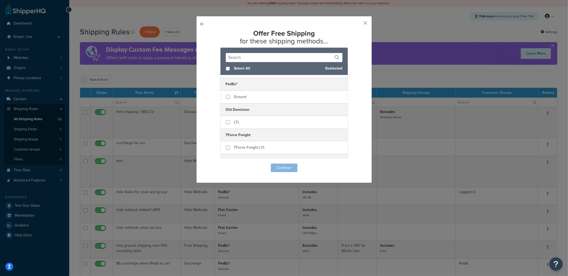
scroll to position [132, 0]
checkbox input "true"
drag, startPoint x: 240, startPoint y: 102, endPoint x: 242, endPoint y: 105, distance: 3.2
click at [240, 102] on span "Ground" at bounding box center [240, 103] width 13 height 6
click at [282, 167] on button "Continue" at bounding box center [284, 168] width 27 height 9
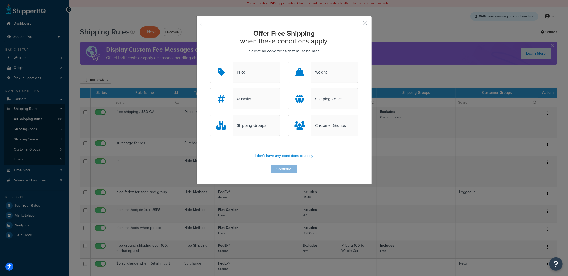
click at [267, 125] on div "Shipping Groups" at bounding box center [245, 125] width 70 height 21
click at [0, 0] on input "Shipping Groups" at bounding box center [0, 0] width 0 height 0
click at [313, 101] on div "Shipping Zones" at bounding box center [326, 98] width 31 height 7
click at [0, 0] on input "Shipping Zones" at bounding box center [0, 0] width 0 height 0
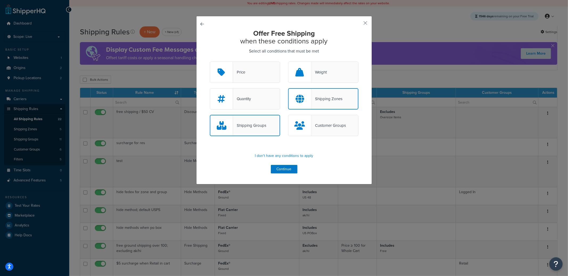
drag, startPoint x: 254, startPoint y: 71, endPoint x: 275, endPoint y: 108, distance: 42.1
click at [254, 72] on div "Price" at bounding box center [245, 72] width 70 height 21
click at [0, 0] on input "Price" at bounding box center [0, 0] width 0 height 0
click at [280, 170] on button "Continue" at bounding box center [284, 169] width 27 height 9
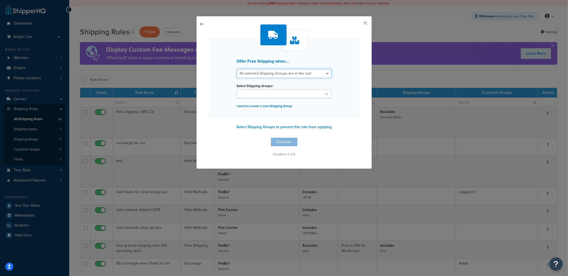
click at [266, 75] on select "All selected Shipping Groups are in the cart Any selected Shipping Groups are i…" at bounding box center [284, 73] width 95 height 9
click at [254, 93] on input "Select Shipping Groups" at bounding box center [261, 94] width 47 height 6
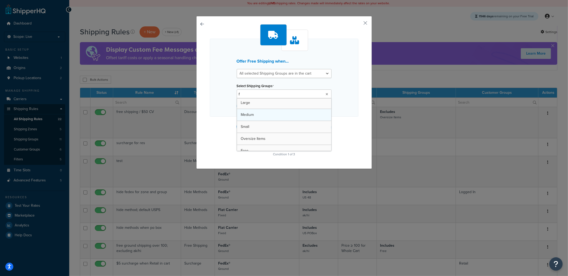
scroll to position [0, 0]
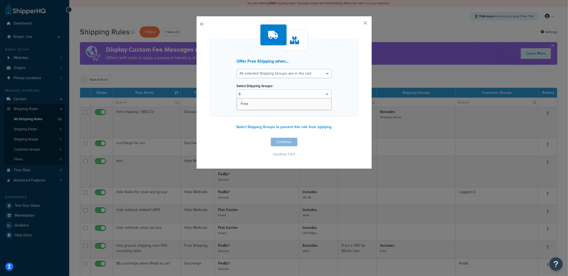
type input "fre"
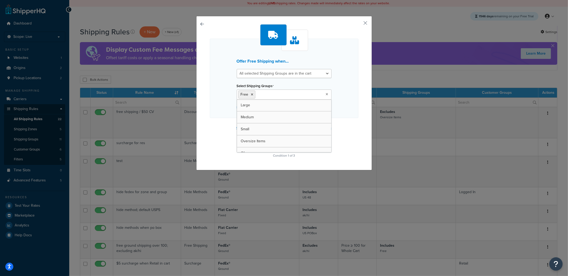
click at [228, 124] on div "Offer Free Shipping when... All selected Shipping Groups are in the cart Any se…" at bounding box center [284, 91] width 149 height 135
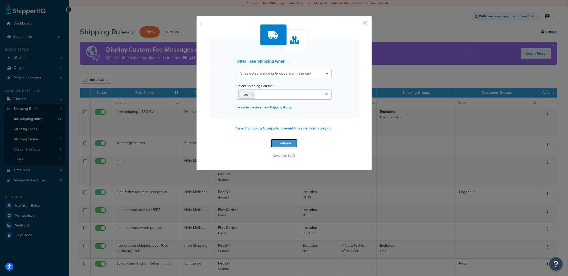
click at [278, 143] on button "Continue" at bounding box center [284, 143] width 27 height 9
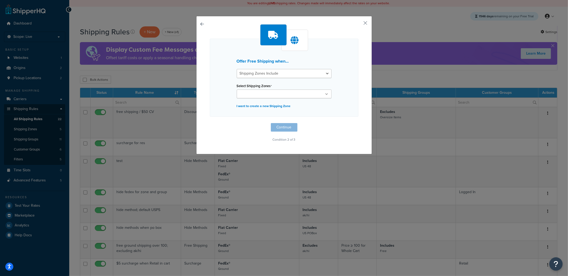
click at [256, 94] on input "Select Shipping Zones" at bounding box center [261, 94] width 47 height 6
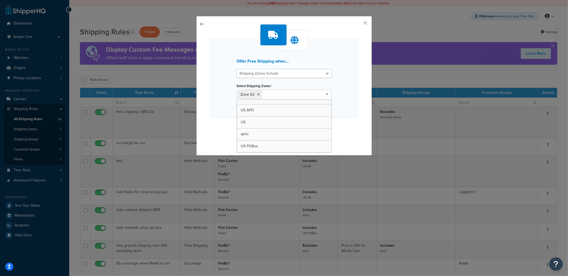
click at [210, 127] on div "Offer Free Shipping when... Shipping Zones Include Shipping Zones Do Not Includ…" at bounding box center [284, 84] width 149 height 120
click at [281, 130] on button "Continue" at bounding box center [284, 128] width 27 height 9
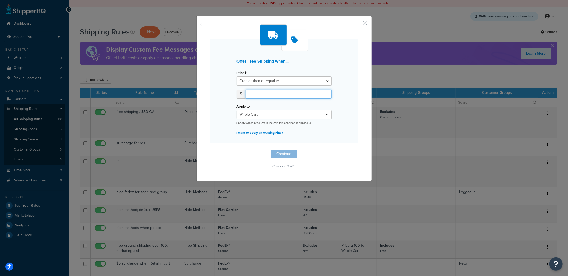
click at [260, 94] on input "number" at bounding box center [289, 94] width 86 height 9
type input "100"
click at [210, 150] on button "button" at bounding box center [210, 150] width 0 height 0
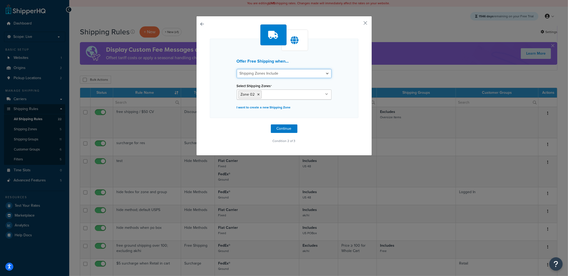
click at [254, 75] on select "Shipping Zones Include Shipping Zones Do Not Include" at bounding box center [284, 73] width 95 height 9
select select "exclude"
click at [237, 69] on select "Shipping Zones Include Shipping Zones Do Not Include" at bounding box center [284, 73] width 95 height 9
click at [277, 129] on button "Continue" at bounding box center [284, 128] width 27 height 9
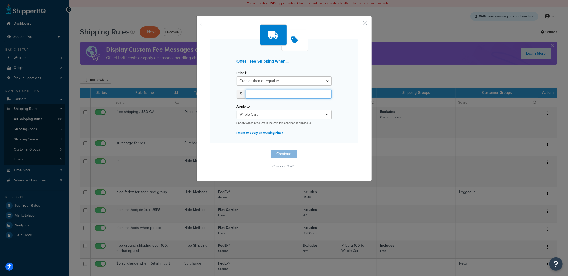
click at [257, 96] on input "number" at bounding box center [289, 94] width 86 height 9
type input "100"
click at [286, 153] on button "Continue" at bounding box center [284, 154] width 27 height 9
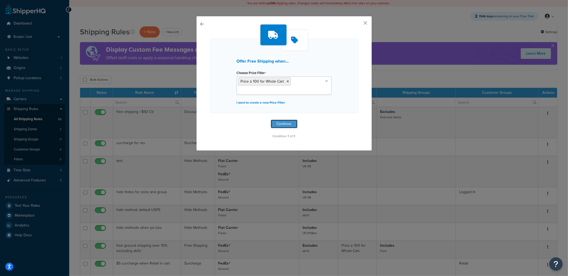
click at [283, 125] on button "Continue" at bounding box center [284, 124] width 27 height 9
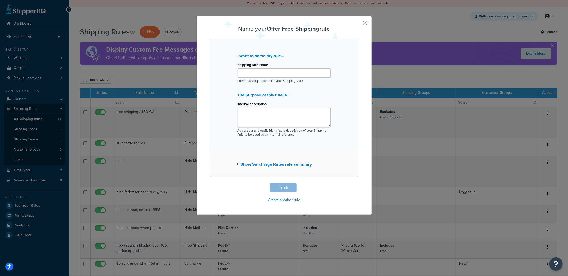
drag, startPoint x: 256, startPoint y: 68, endPoint x: 256, endPoint y: 71, distance: 2.9
click at [256, 69] on div "Shipping Rule name *" at bounding box center [284, 69] width 93 height 17
click at [256, 71] on input "Shipping Rule name *" at bounding box center [284, 72] width 93 height 9
type input "Free Ground Except Zone 02"
click at [256, 123] on textarea "Internal description" at bounding box center [284, 118] width 93 height 20
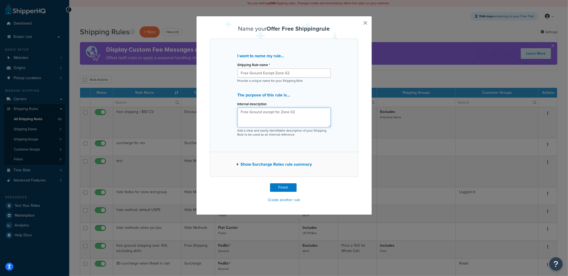
type textarea "Free Ground except for Zone 02"
click at [301, 167] on button "Show Surcharge Rates rule summary" at bounding box center [274, 164] width 75 height 7
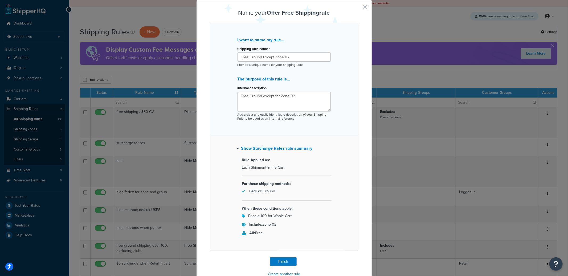
scroll to position [17, 0]
click at [281, 260] on button "Finish" at bounding box center [283, 260] width 27 height 9
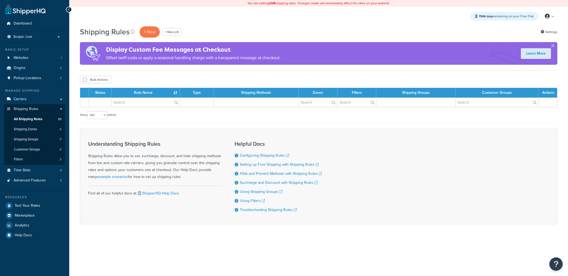
select select "100"
click at [150, 33] on p "+ New" at bounding box center [150, 31] width 20 height 11
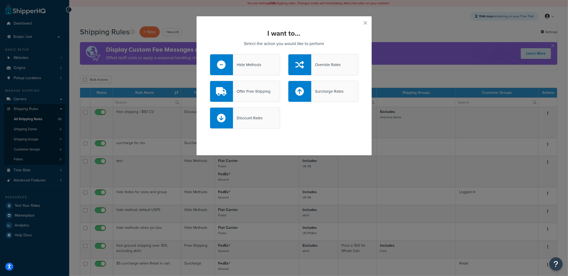
click at [318, 88] on div "Surcharge Rates" at bounding box center [327, 91] width 32 height 7
click at [0, 0] on input "Surcharge Rates" at bounding box center [0, 0] width 0 height 0
select select "CART"
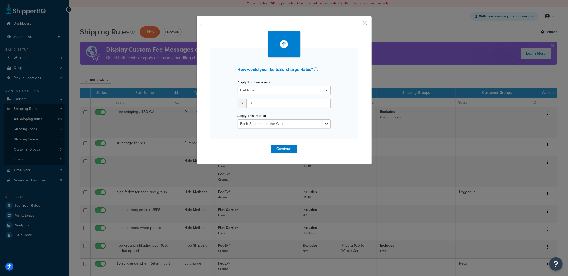
click at [210, 145] on button "button" at bounding box center [210, 145] width 0 height 0
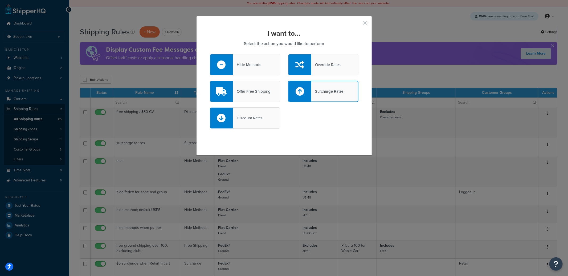
click at [359, 24] on button "button" at bounding box center [357, 24] width 1 height 1
